Goal: Task Accomplishment & Management: Complete application form

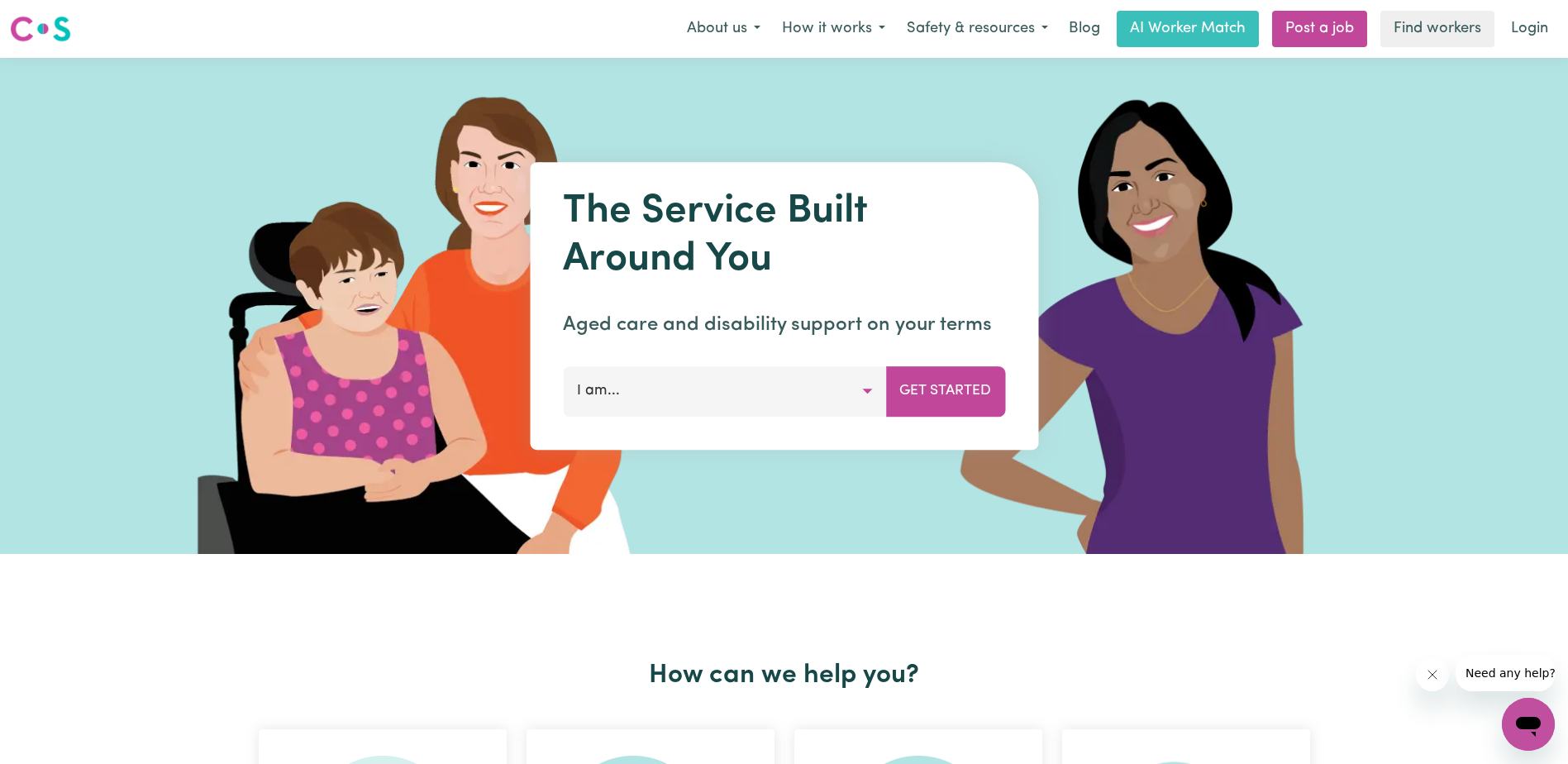
click at [870, 382] on button "I am..." at bounding box center [724, 391] width 323 height 49
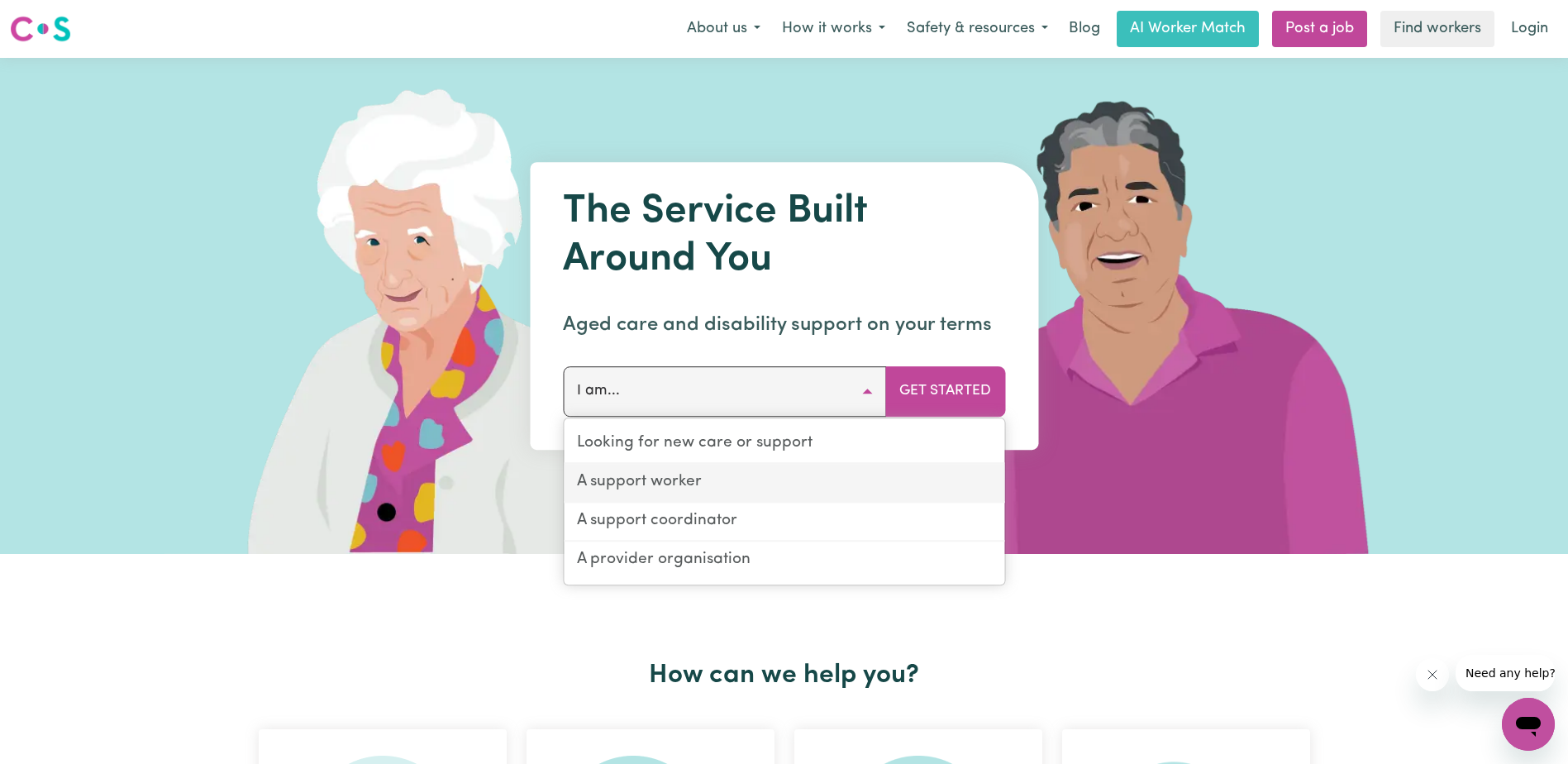
click at [813, 477] on link "A support worker" at bounding box center [783, 483] width 440 height 39
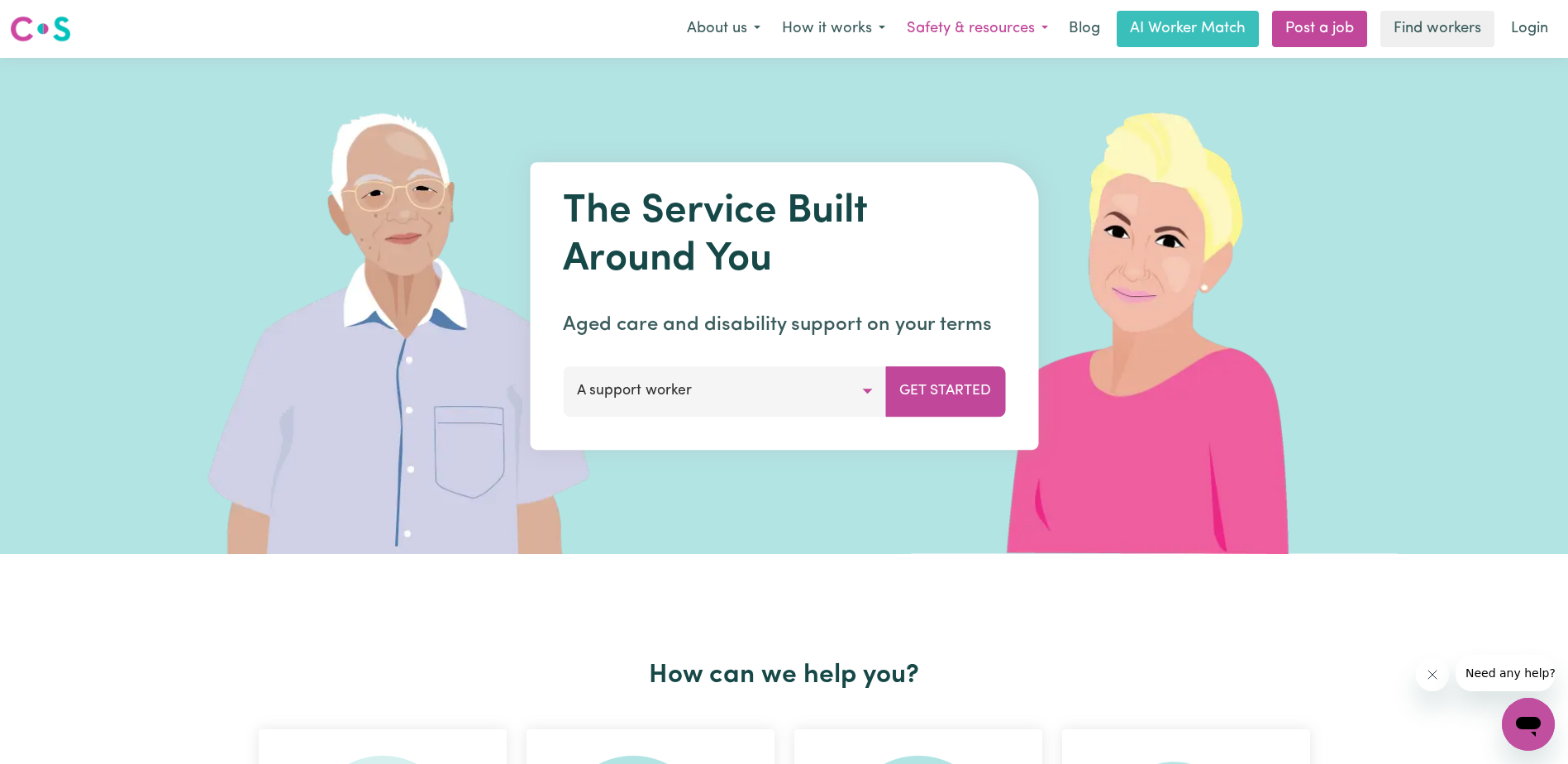
click at [1021, 28] on button "Safety & resources" at bounding box center [977, 29] width 163 height 34
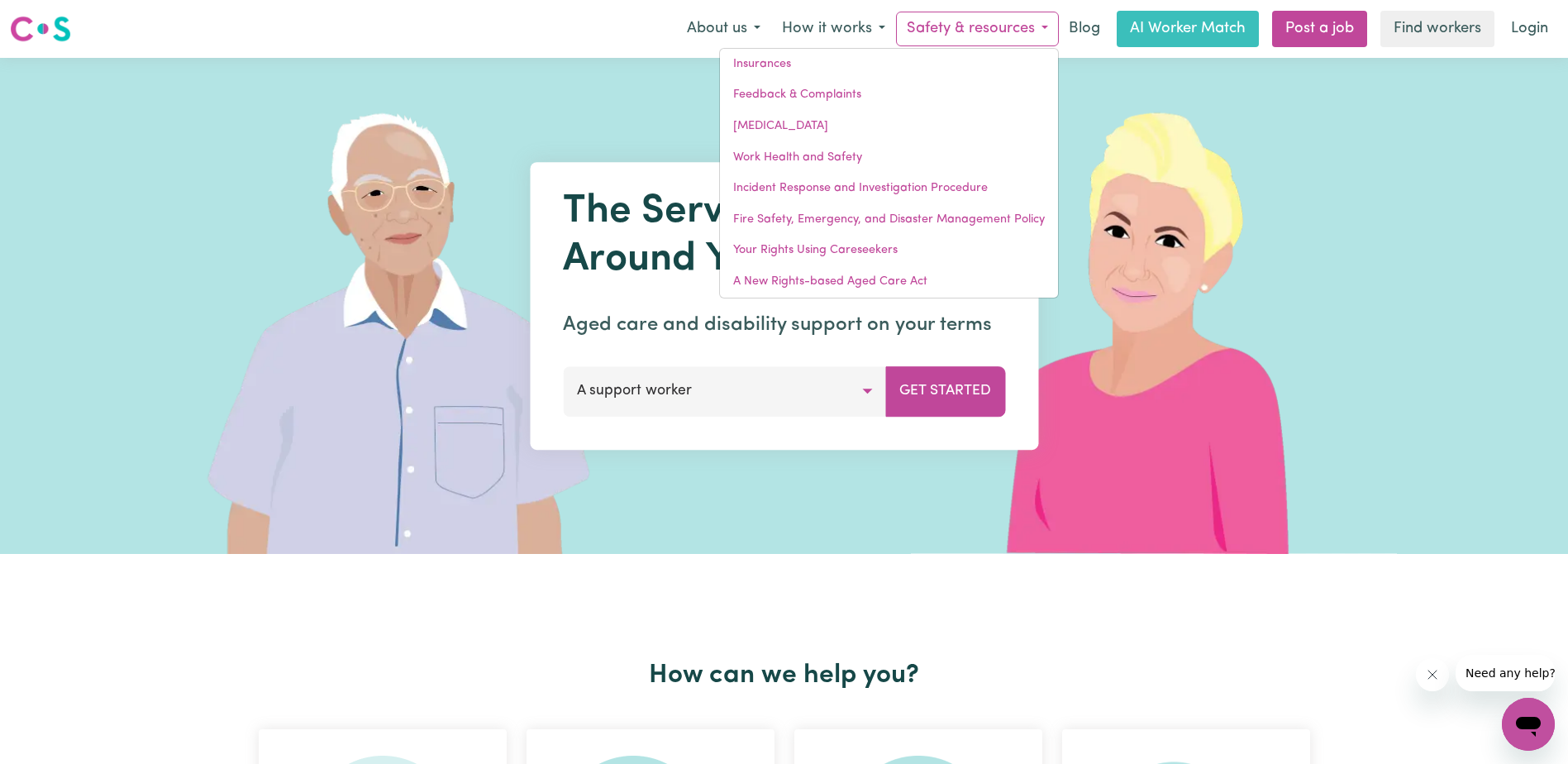
click at [1021, 28] on button "Safety & resources" at bounding box center [977, 29] width 163 height 34
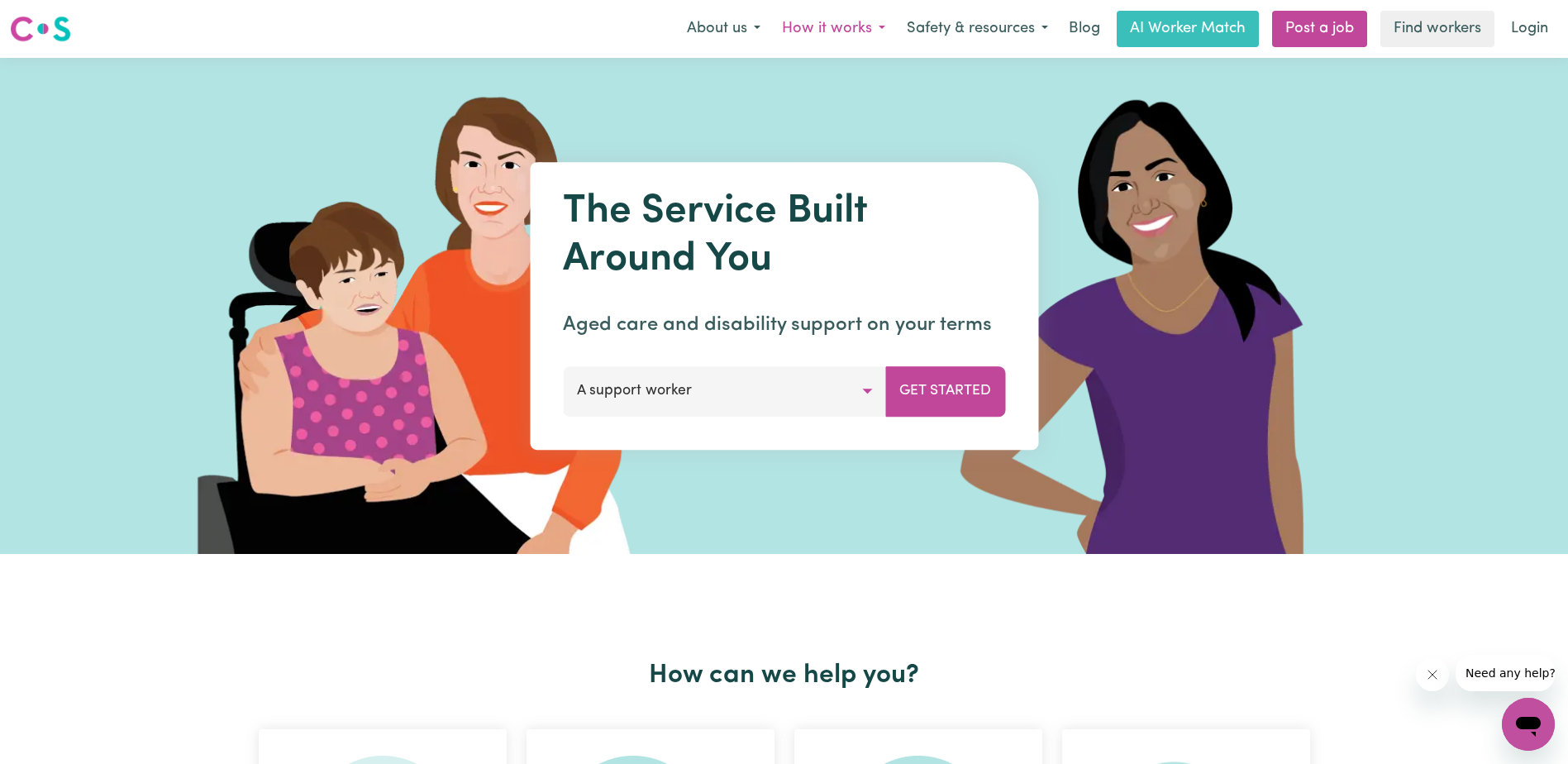
click at [860, 22] on button "How it works" at bounding box center [833, 29] width 125 height 34
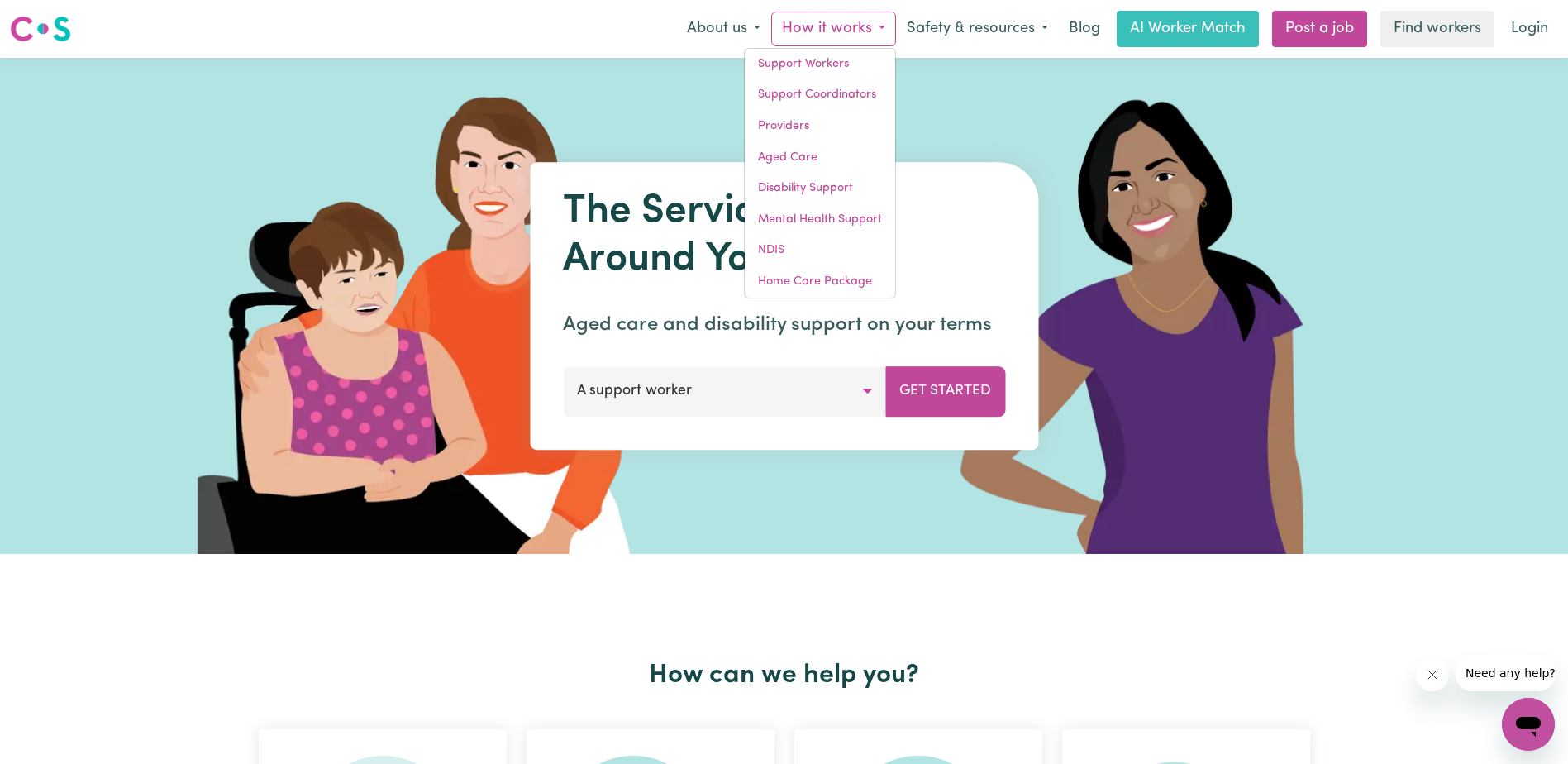
click at [860, 23] on button "How it works" at bounding box center [833, 29] width 125 height 34
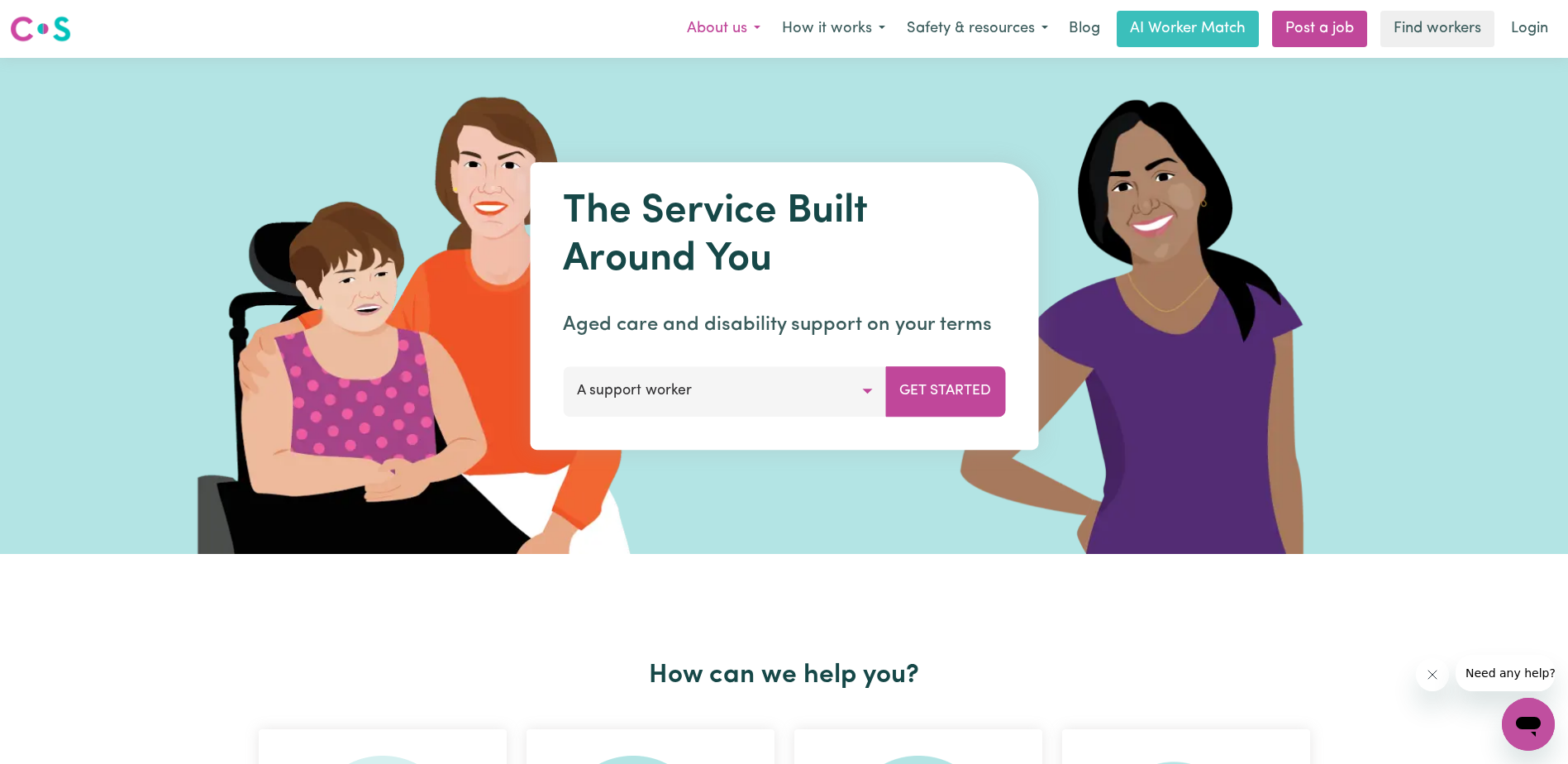
click at [742, 24] on button "About us" at bounding box center [723, 29] width 95 height 34
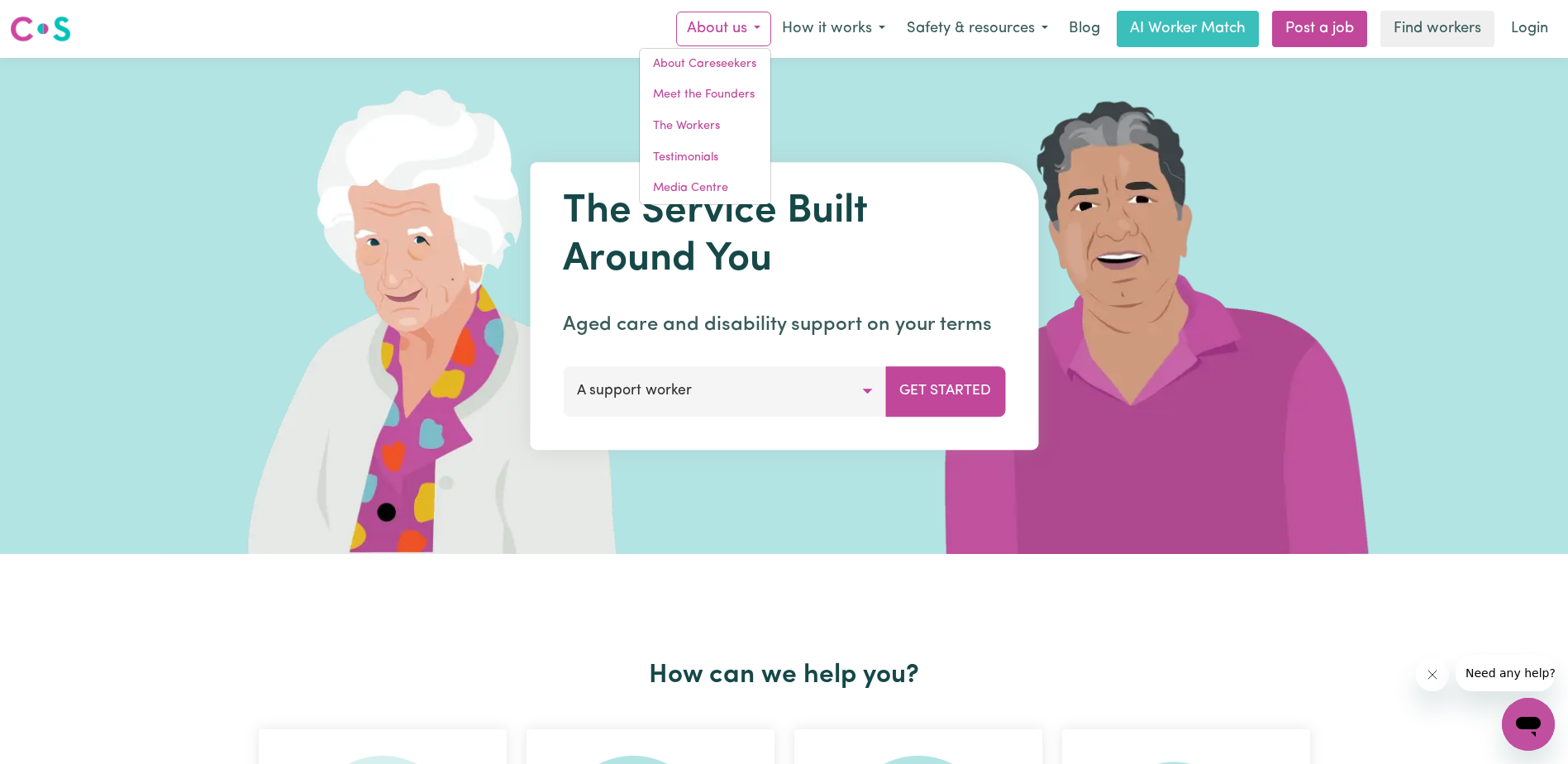
click at [752, 23] on button "About us" at bounding box center [723, 29] width 95 height 34
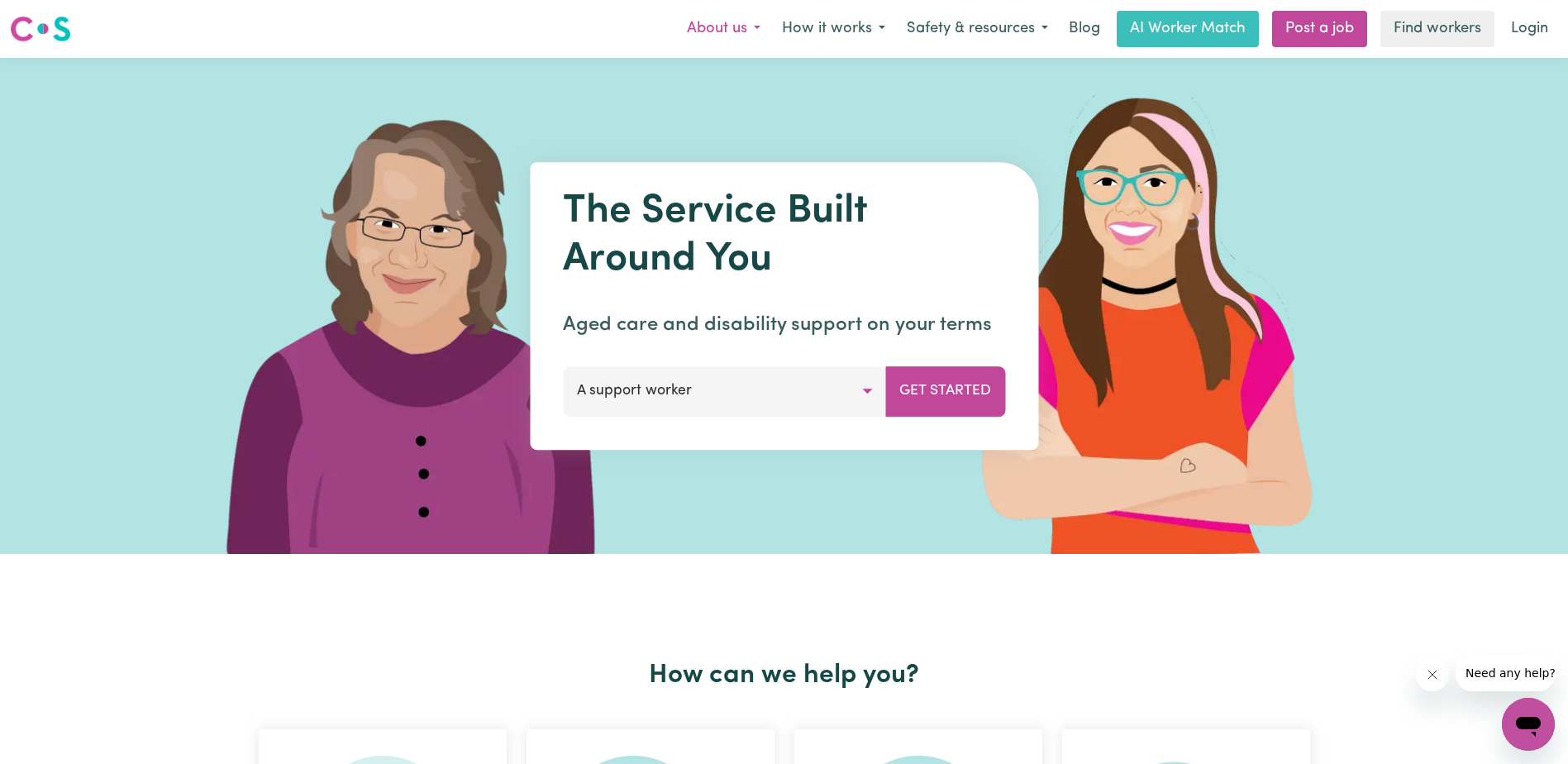
click at [735, 28] on button "About us" at bounding box center [723, 29] width 95 height 34
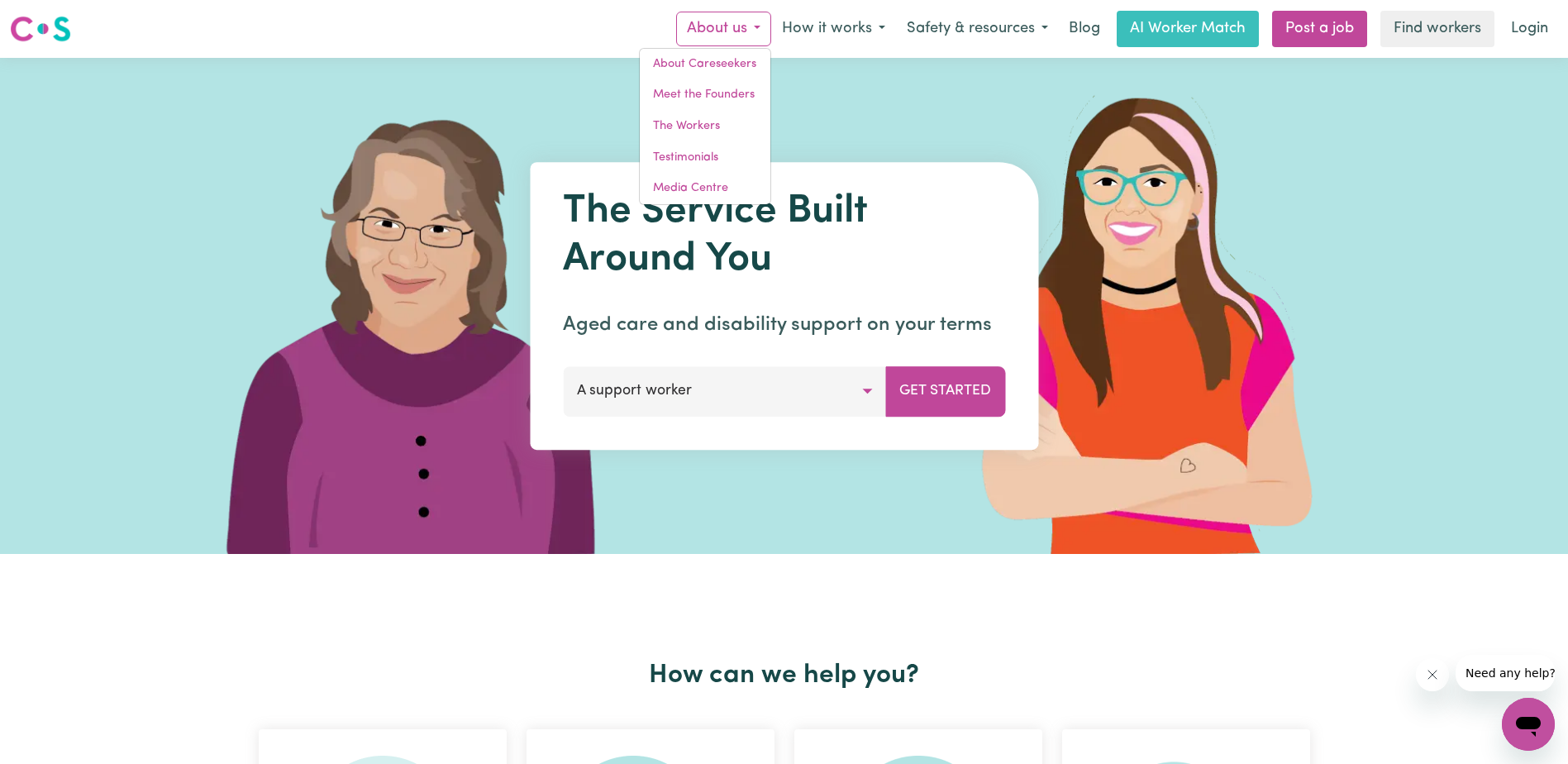
click at [1003, 112] on img at bounding box center [1156, 305] width 492 height 496
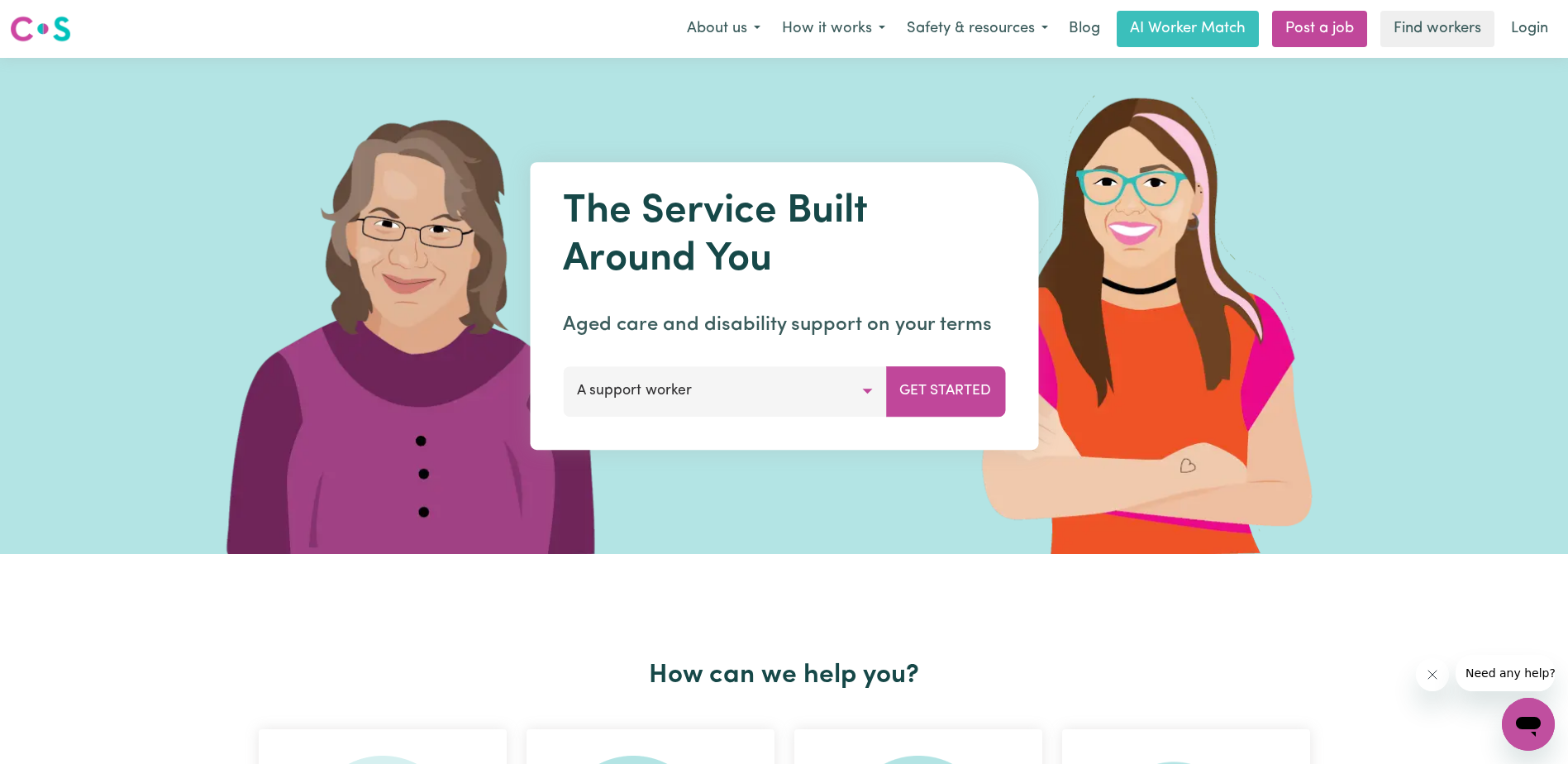
click at [856, 404] on button "A support worker" at bounding box center [724, 391] width 323 height 49
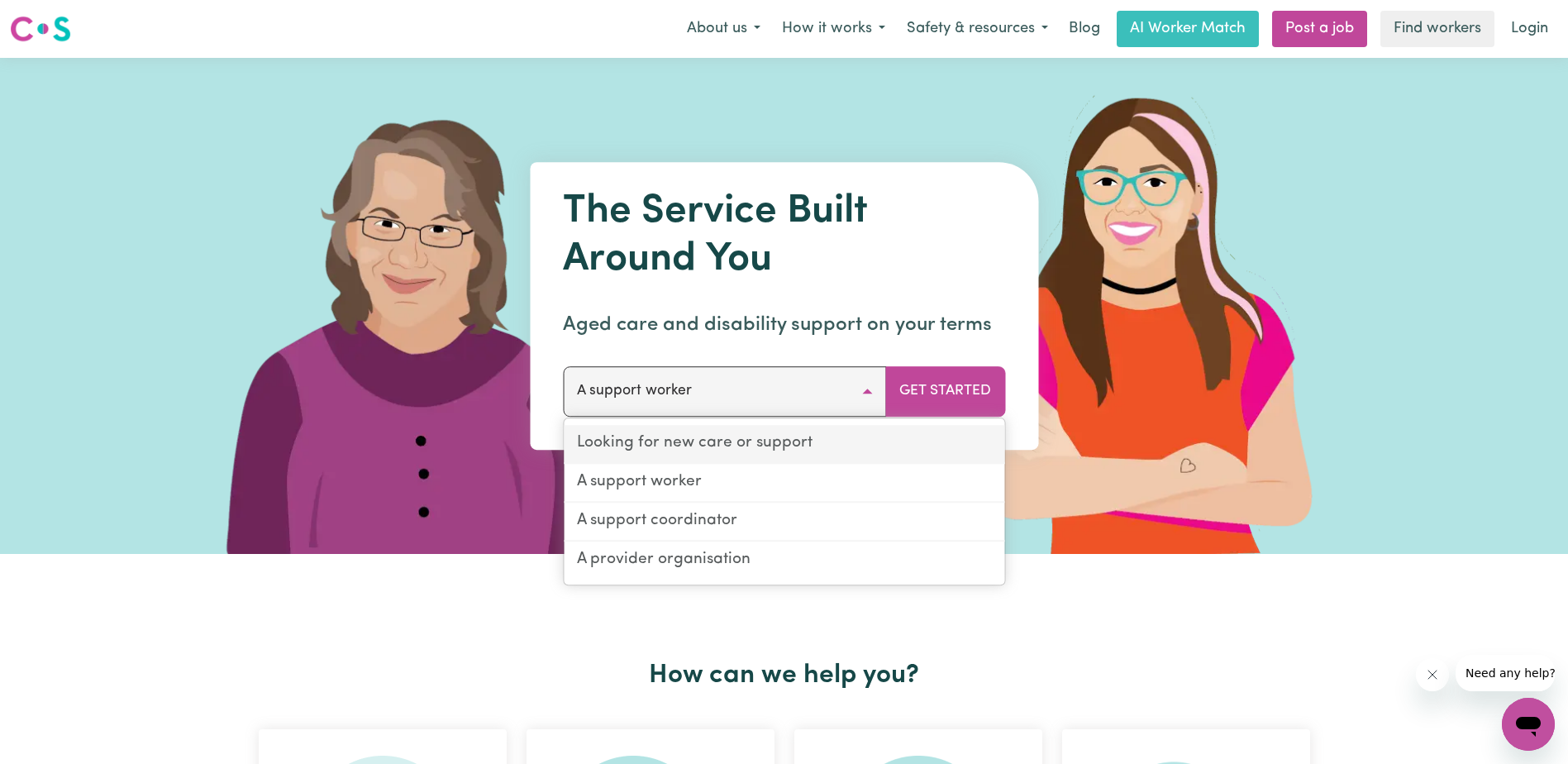
click at [799, 441] on link "Looking for new care or support" at bounding box center [783, 444] width 440 height 39
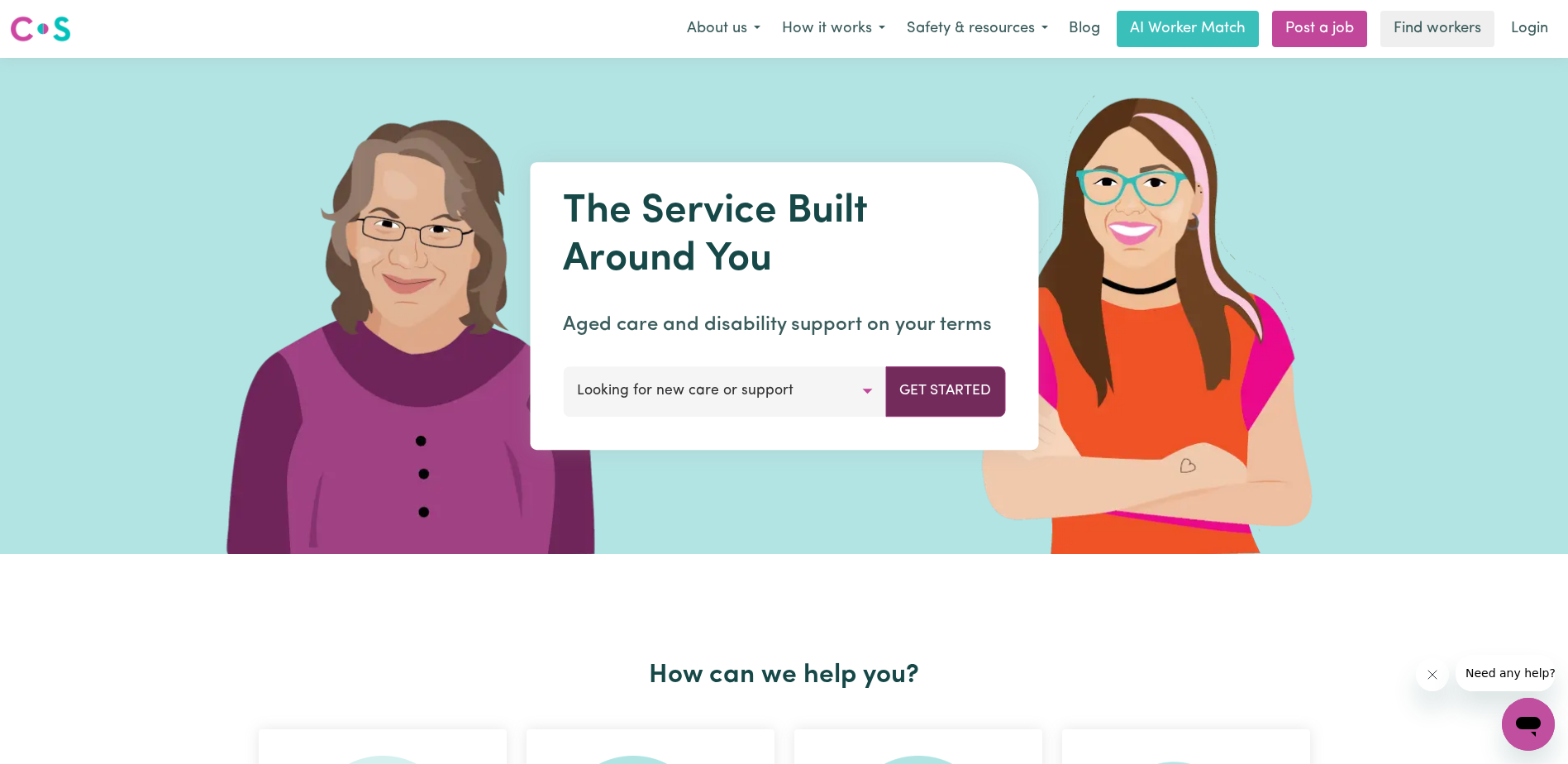
click at [915, 397] on button "Get Started" at bounding box center [945, 391] width 120 height 49
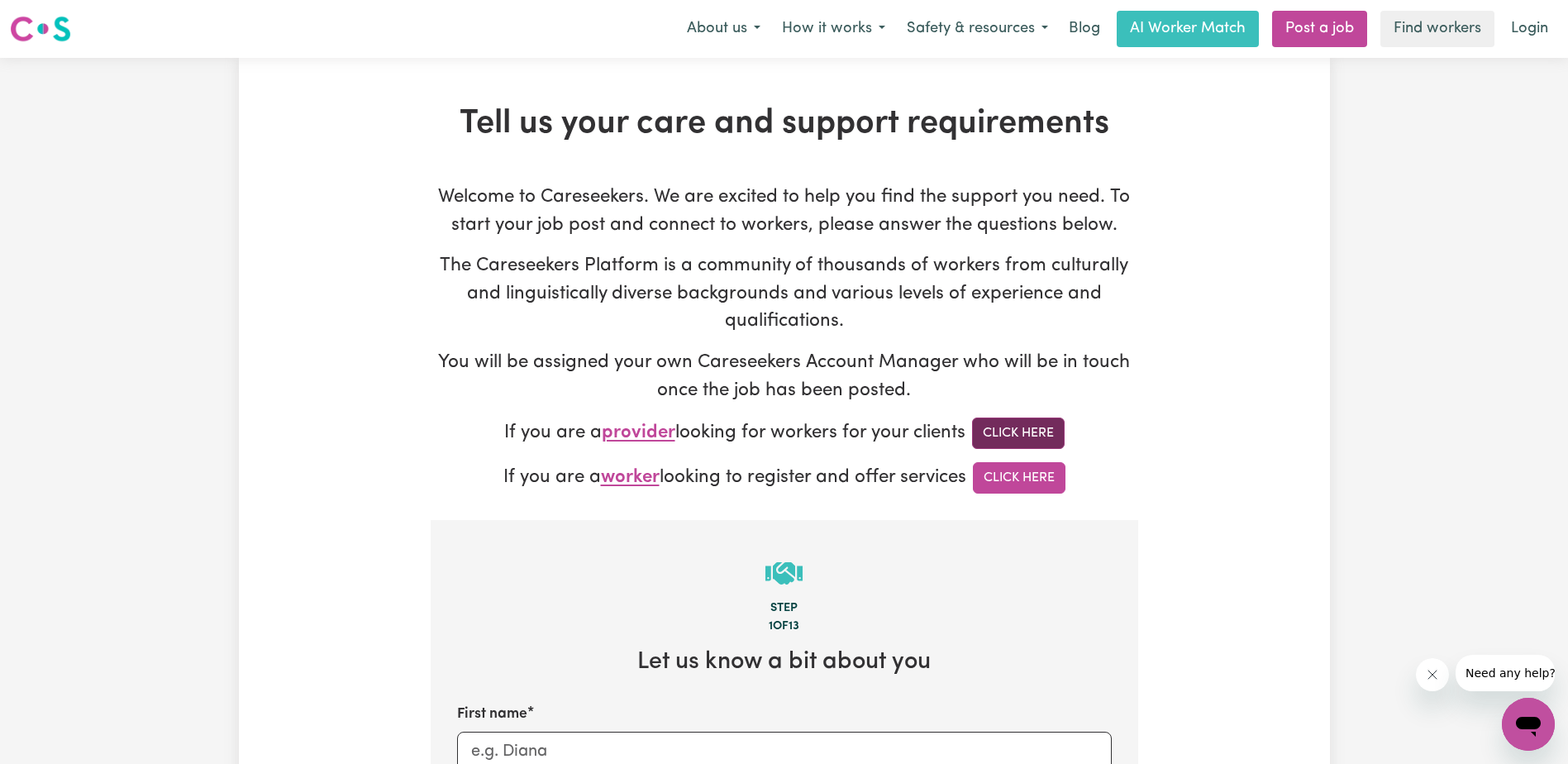
click at [1020, 435] on link "Click Here" at bounding box center [1018, 433] width 92 height 31
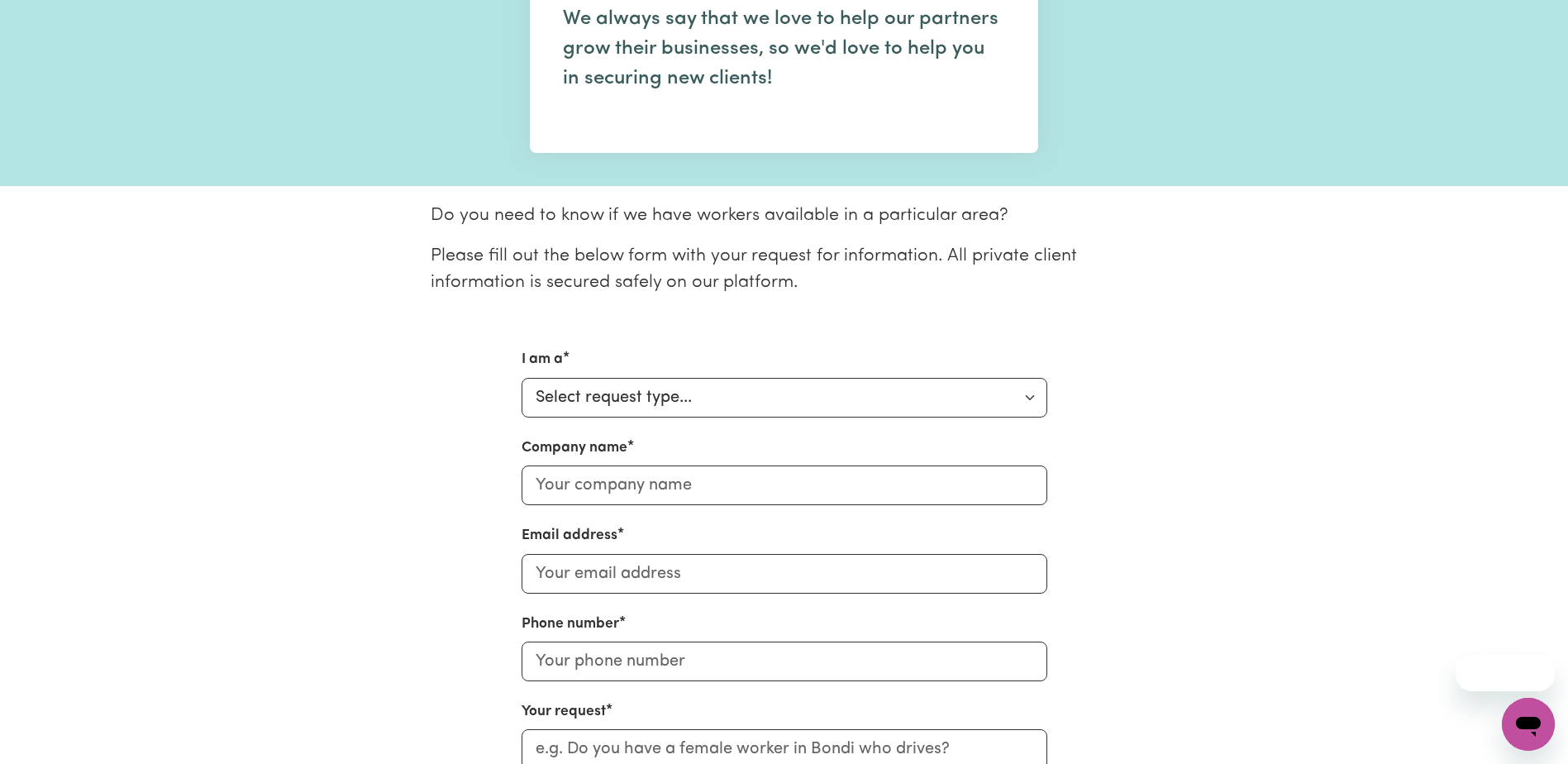
scroll to position [248, 0]
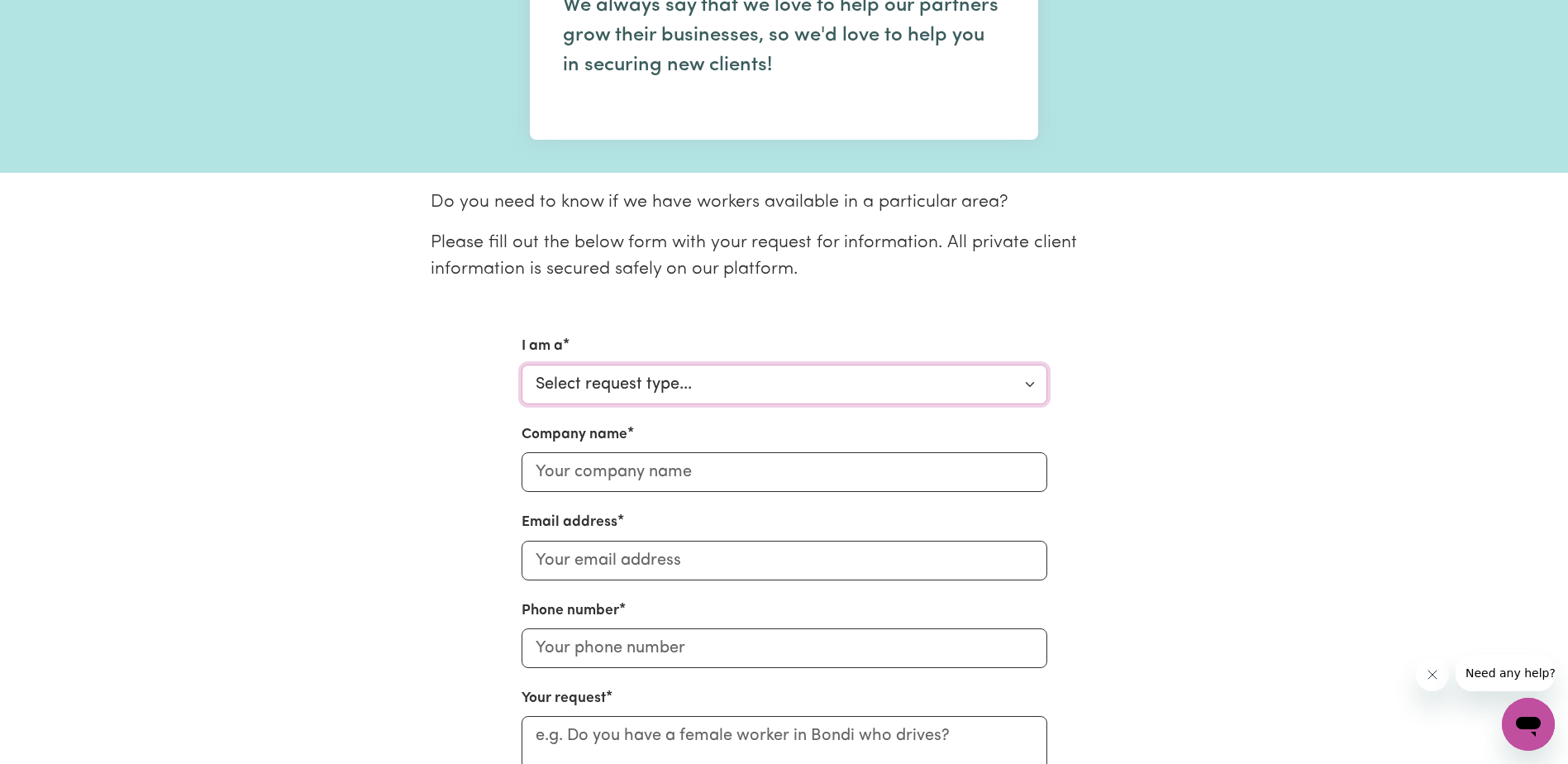
click at [833, 387] on select "Select request type... Individual looking for care and support for myself and m…" at bounding box center [784, 384] width 526 height 39
select select "Support Coordinator"
click at [522, 365] on select "Select request type... Individual looking for care and support for myself and m…" at bounding box center [784, 384] width 526 height 39
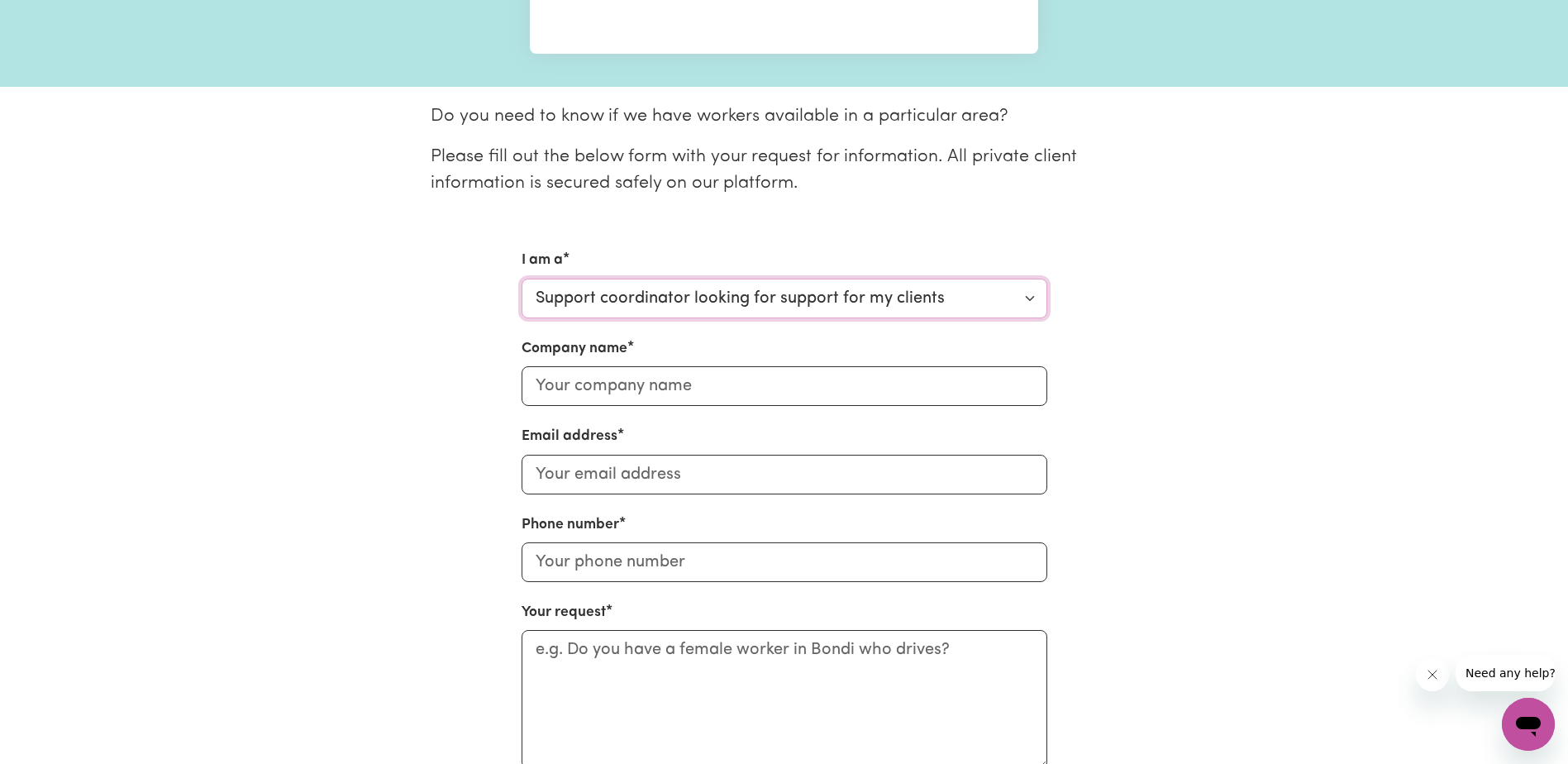
scroll to position [330, 0]
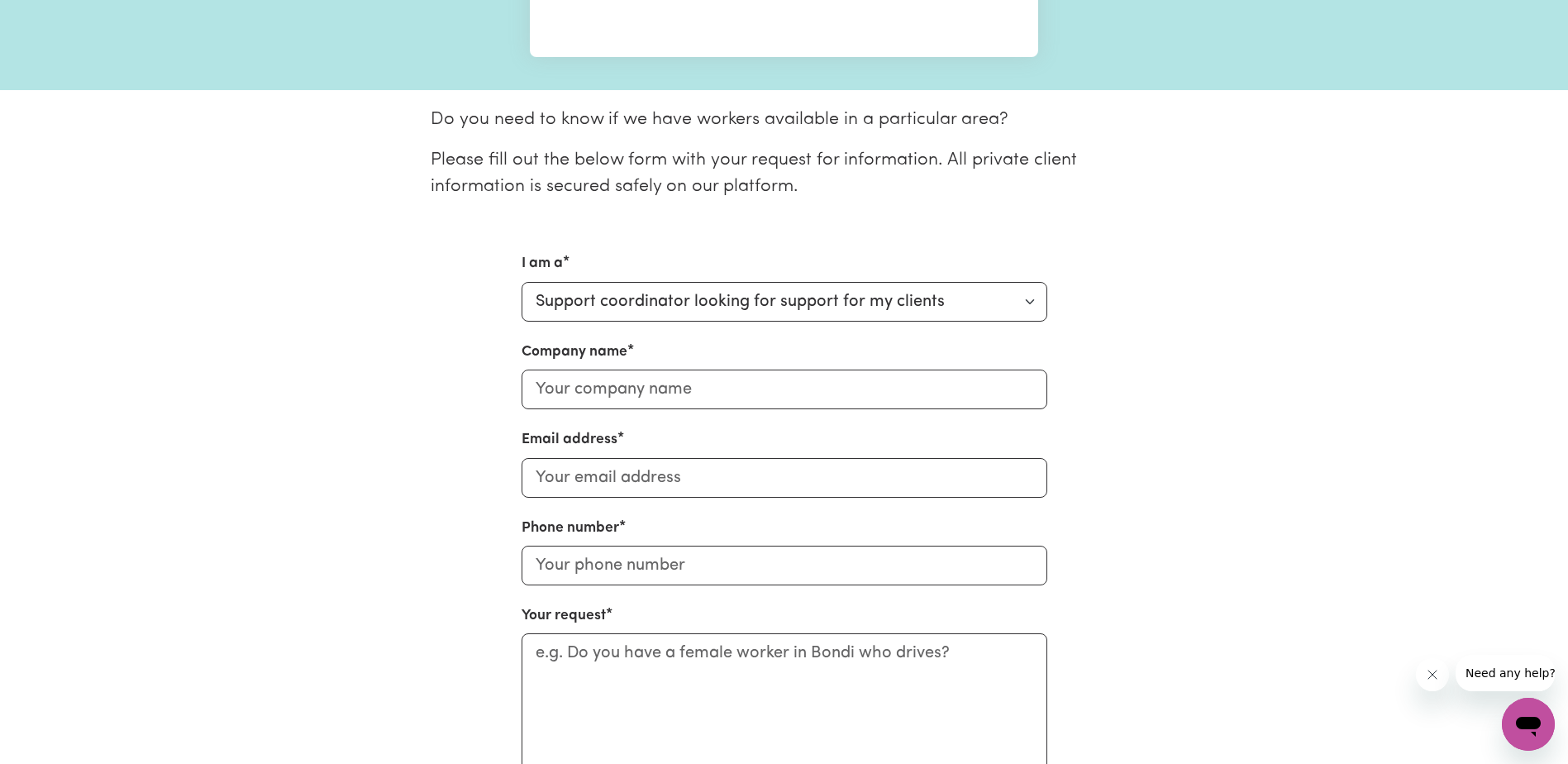
click at [1043, 237] on div "Do you need to know if we have workers available in a particular area? Please f…" at bounding box center [784, 467] width 1071 height 722
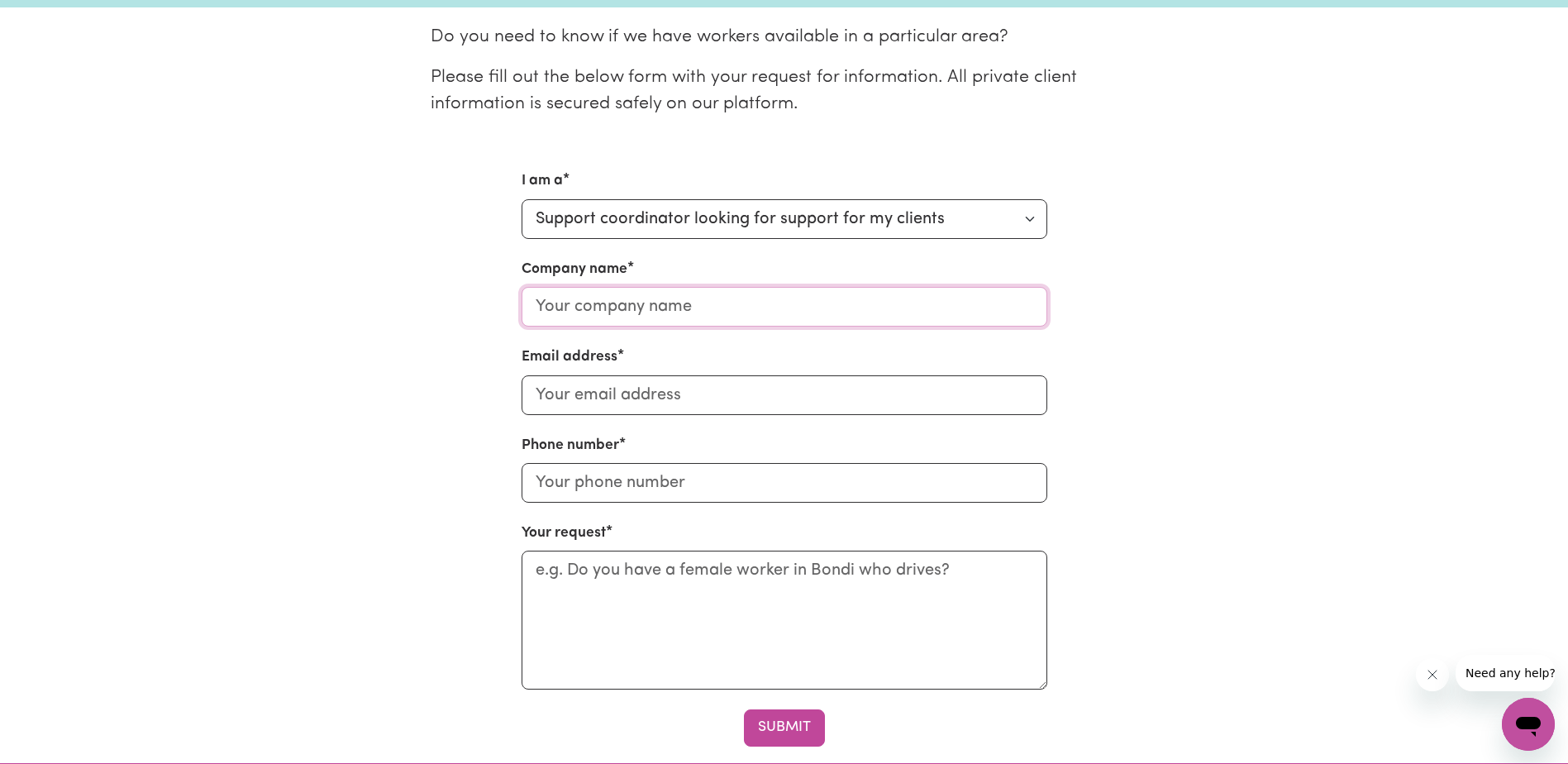
click at [922, 313] on input "Company name" at bounding box center [784, 306] width 526 height 39
type input "Woden Community Service"
type input "telly.kuipers@wcs.org.au"
type input "0475970972"
click at [610, 605] on textarea "Your request" at bounding box center [784, 620] width 526 height 139
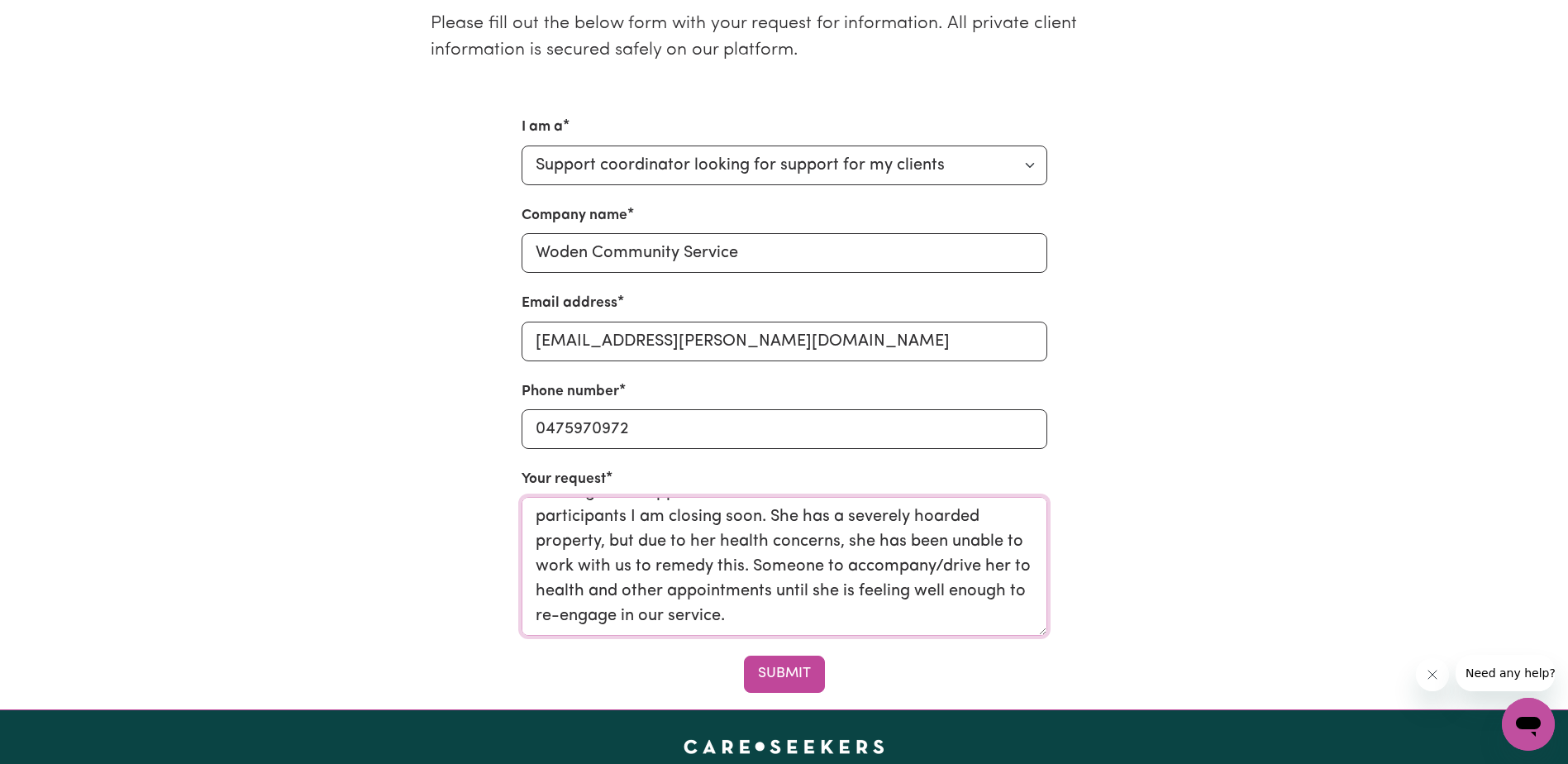
scroll to position [496, 0]
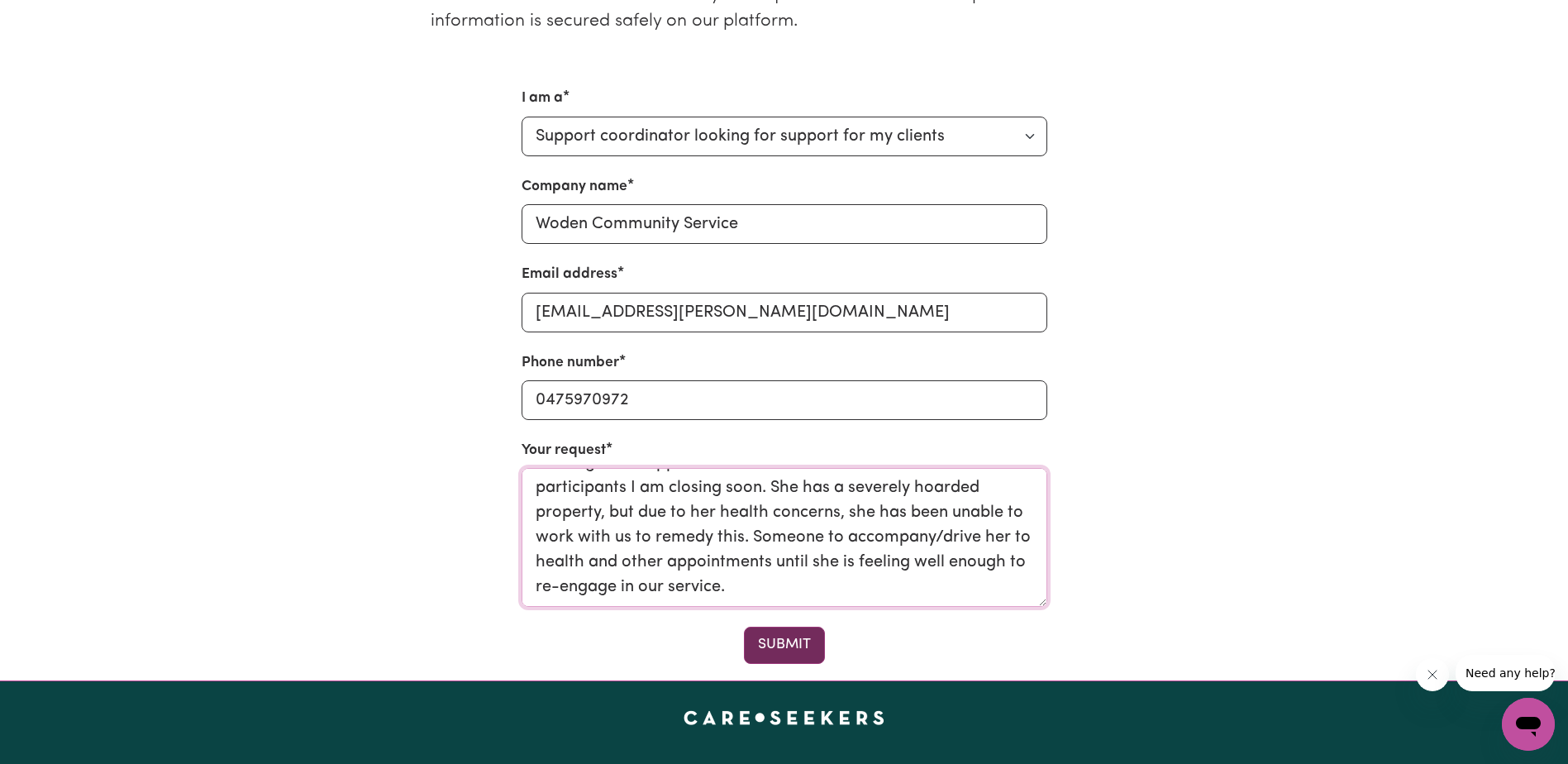
type textarea "Looking for a support worker to continue care with one of the participants I am…"
click at [767, 648] on button "Submit" at bounding box center [784, 644] width 81 height 36
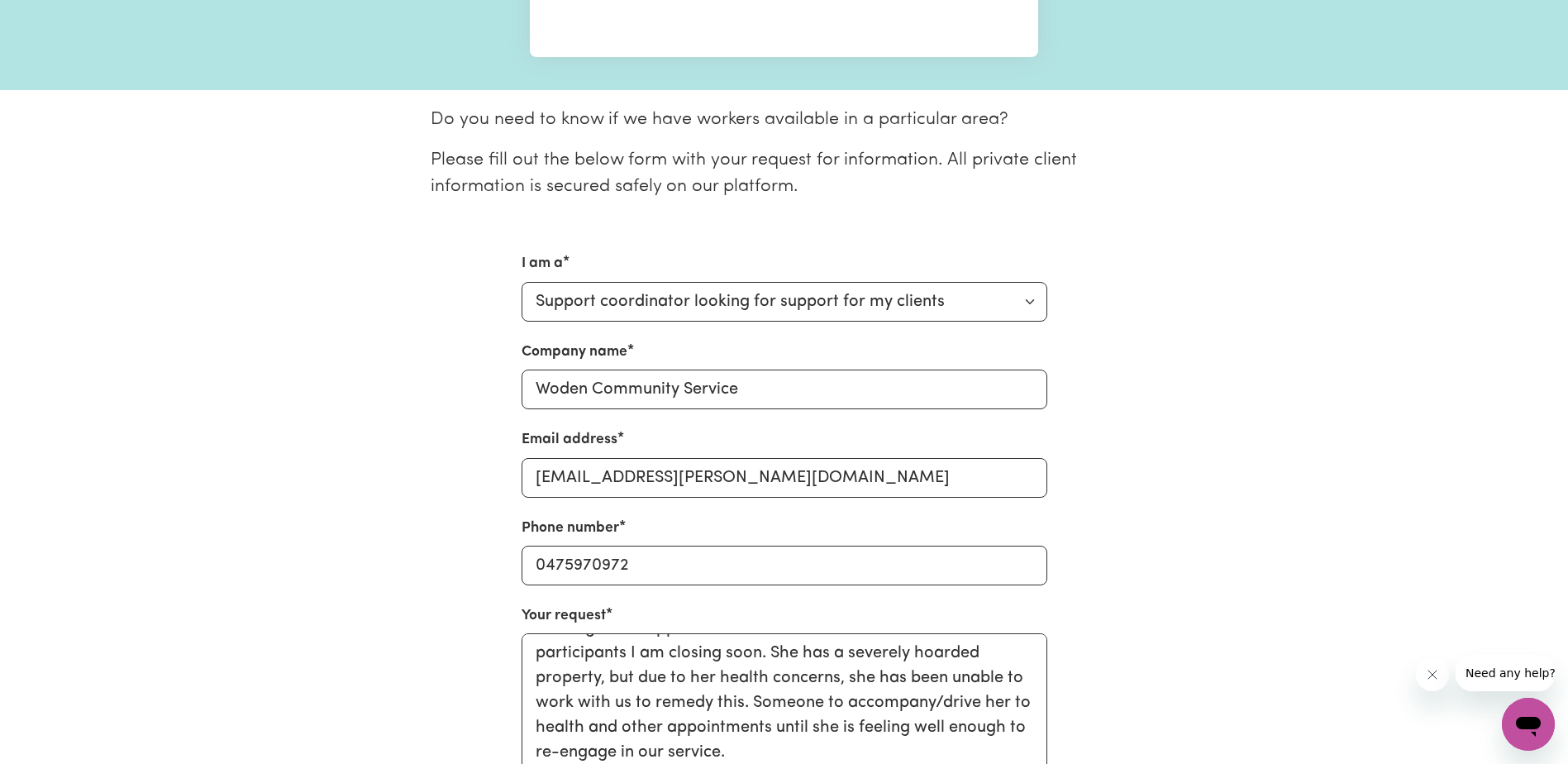
scroll to position [0, 0]
